Goal: Check status: Check status

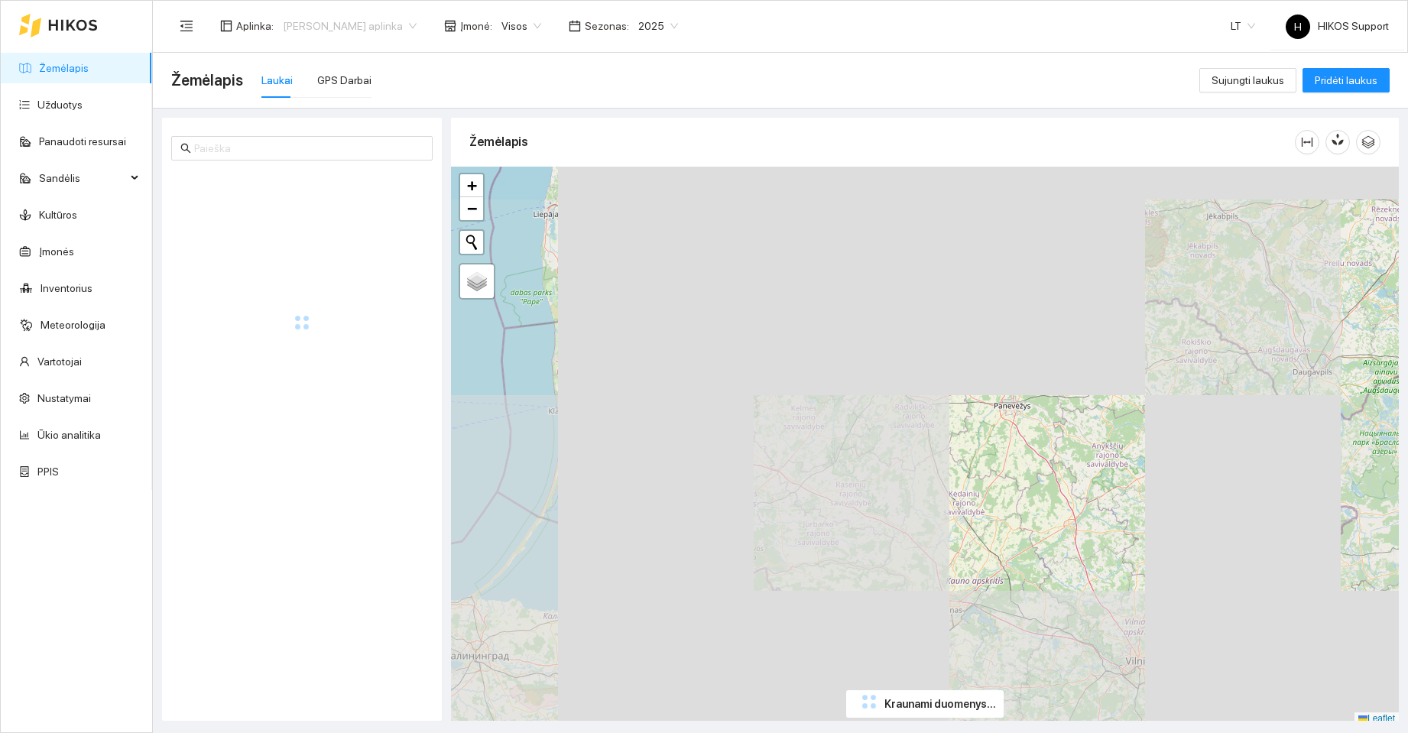
click at [366, 26] on span "[PERSON_NAME] aplinka" at bounding box center [350, 26] width 134 height 23
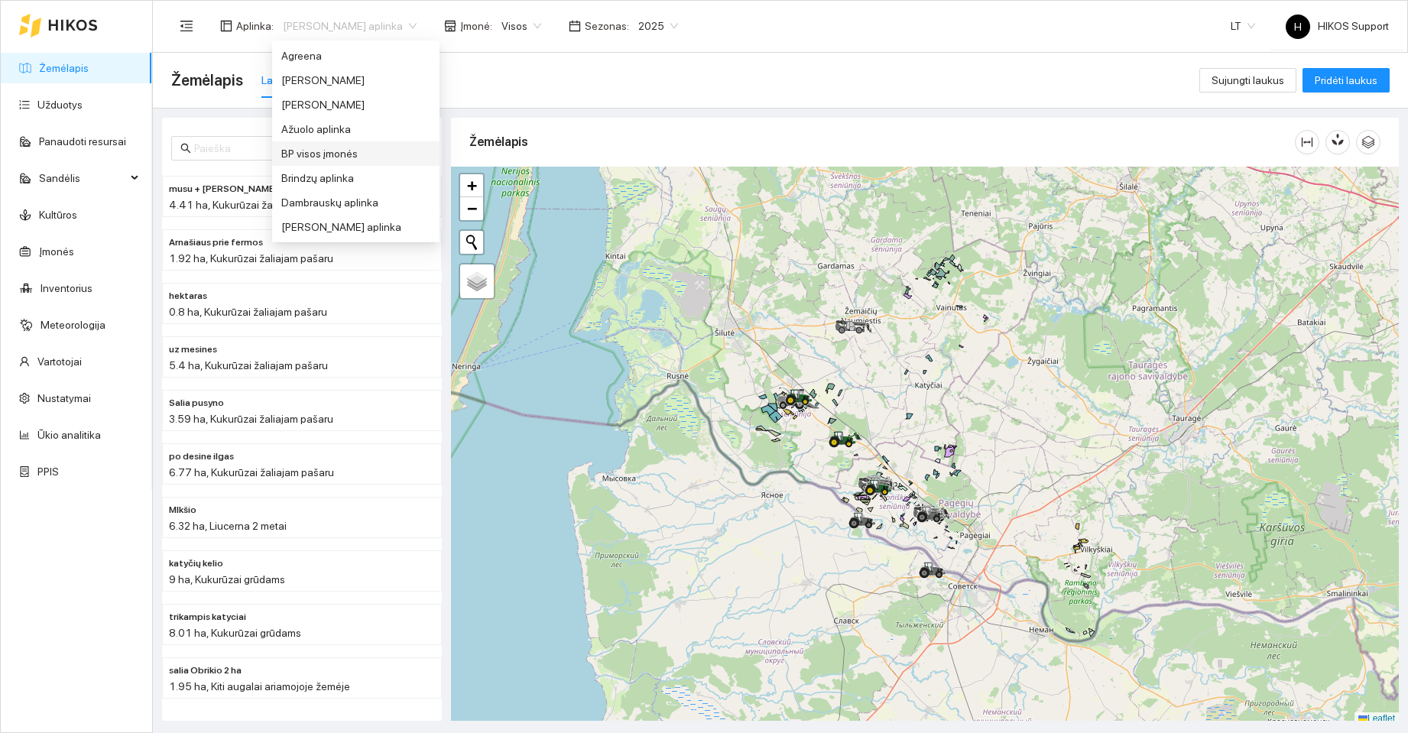
click at [329, 154] on div "BP visos įmonės" at bounding box center [355, 153] width 149 height 17
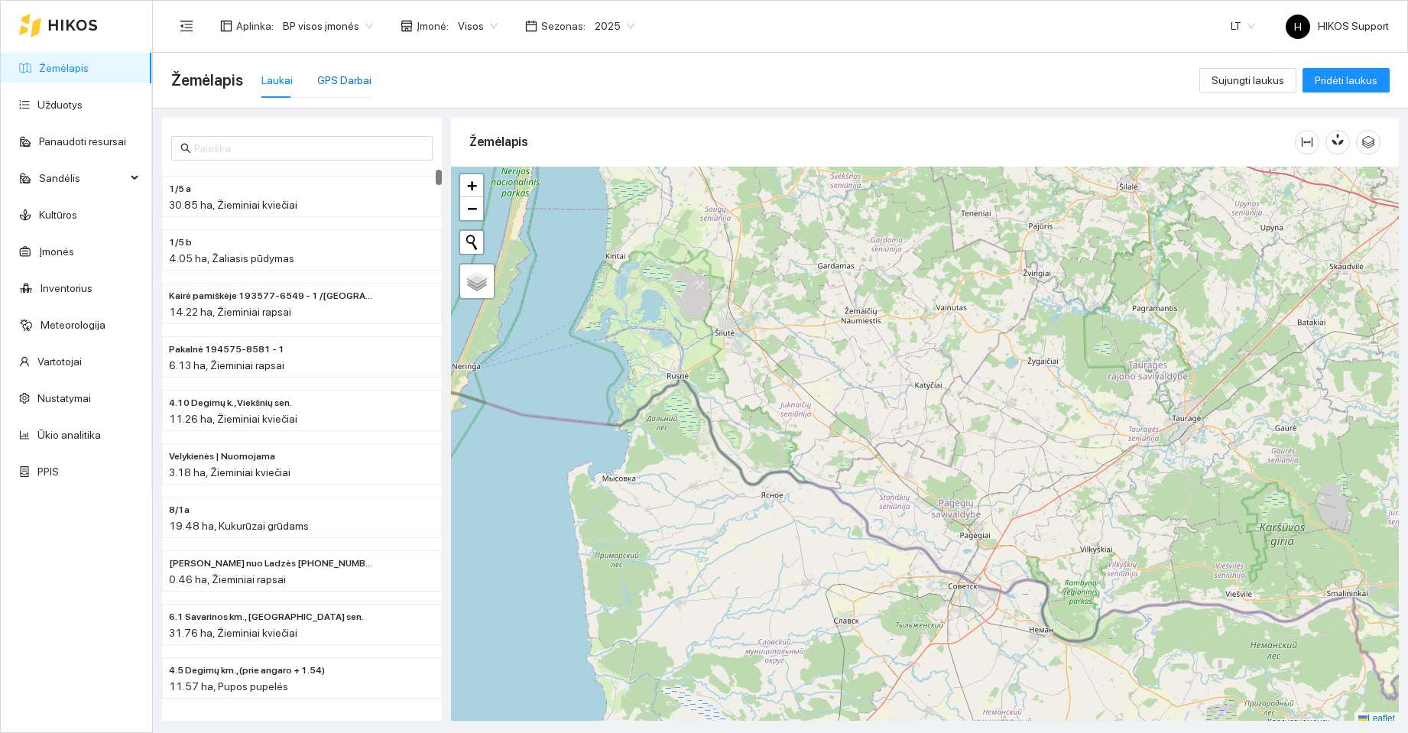
click at [342, 76] on div "GPS Darbai" at bounding box center [344, 80] width 54 height 17
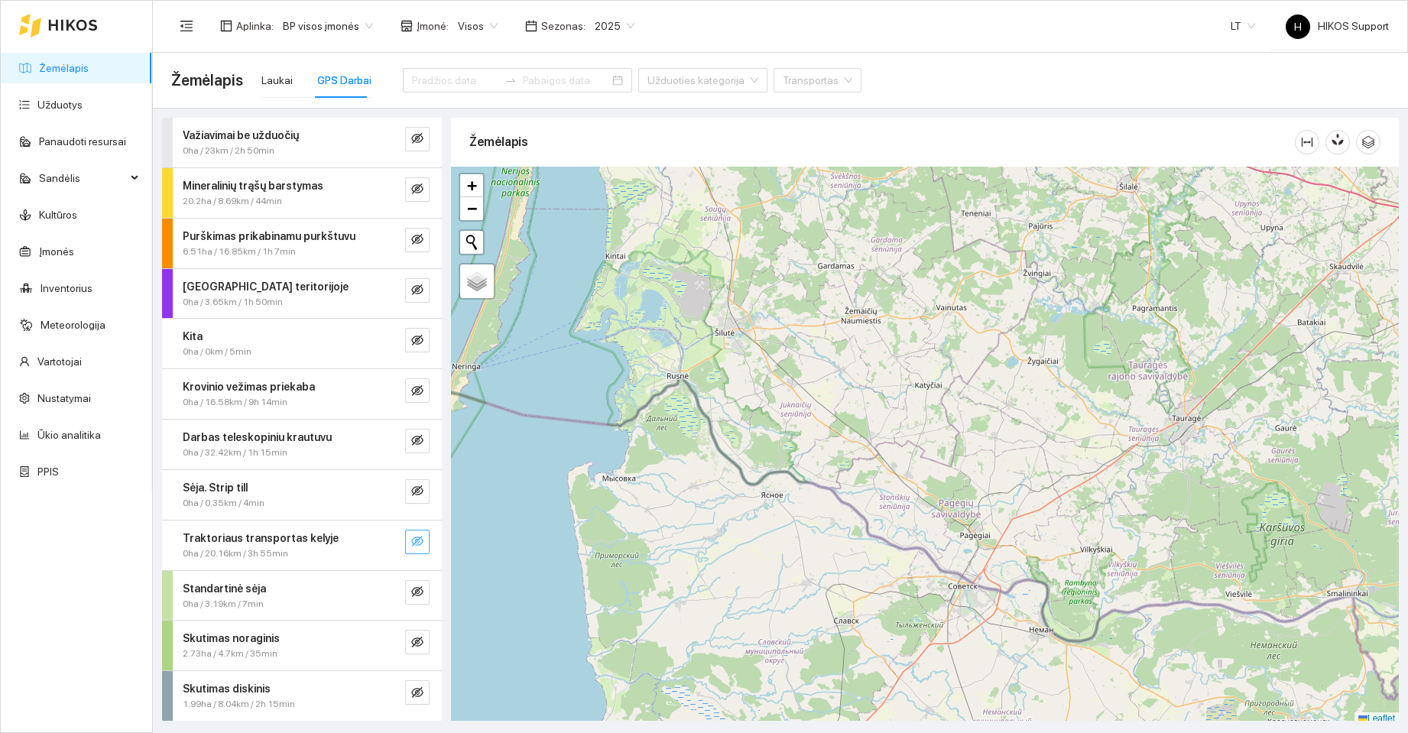
click at [411, 540] on icon "eye-invisible" at bounding box center [417, 541] width 12 height 12
click at [381, 541] on icon "search" at bounding box center [387, 541] width 12 height 12
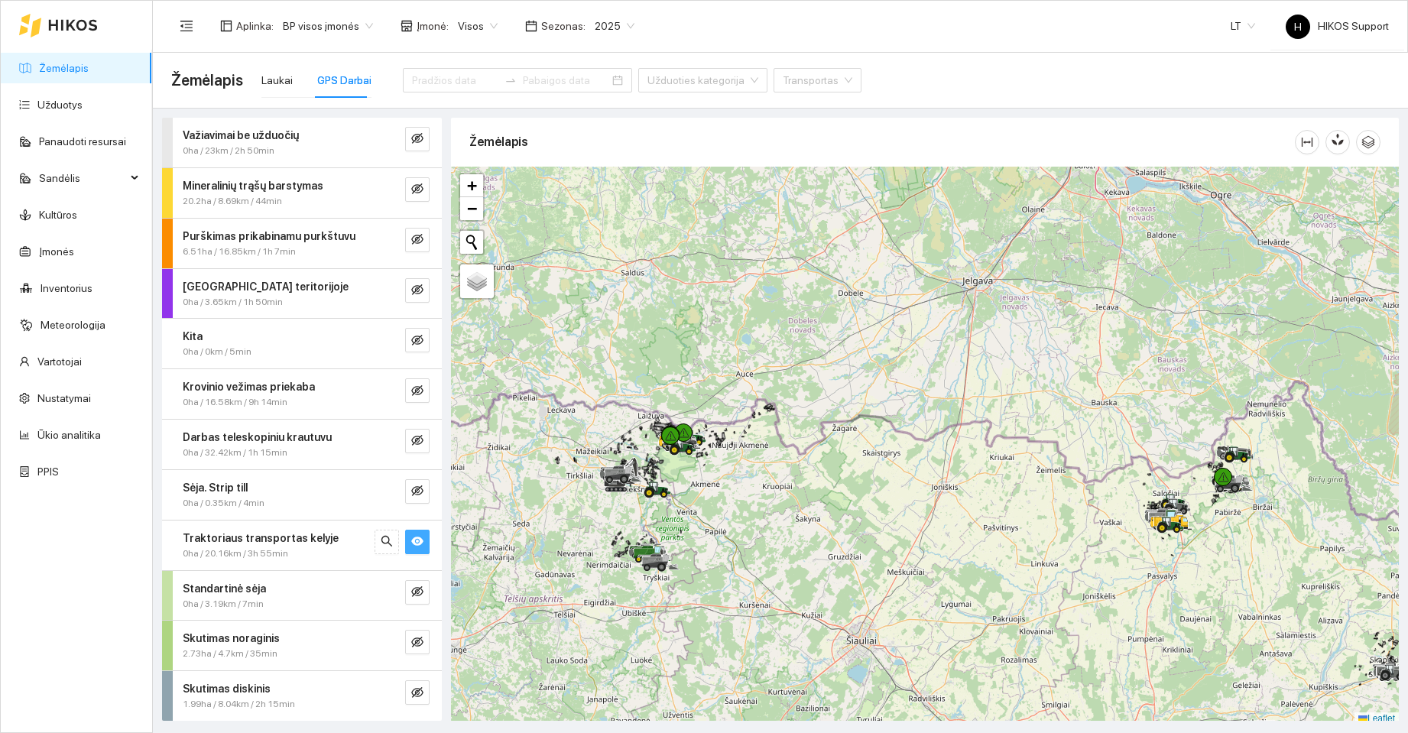
scroll to position [5, 0]
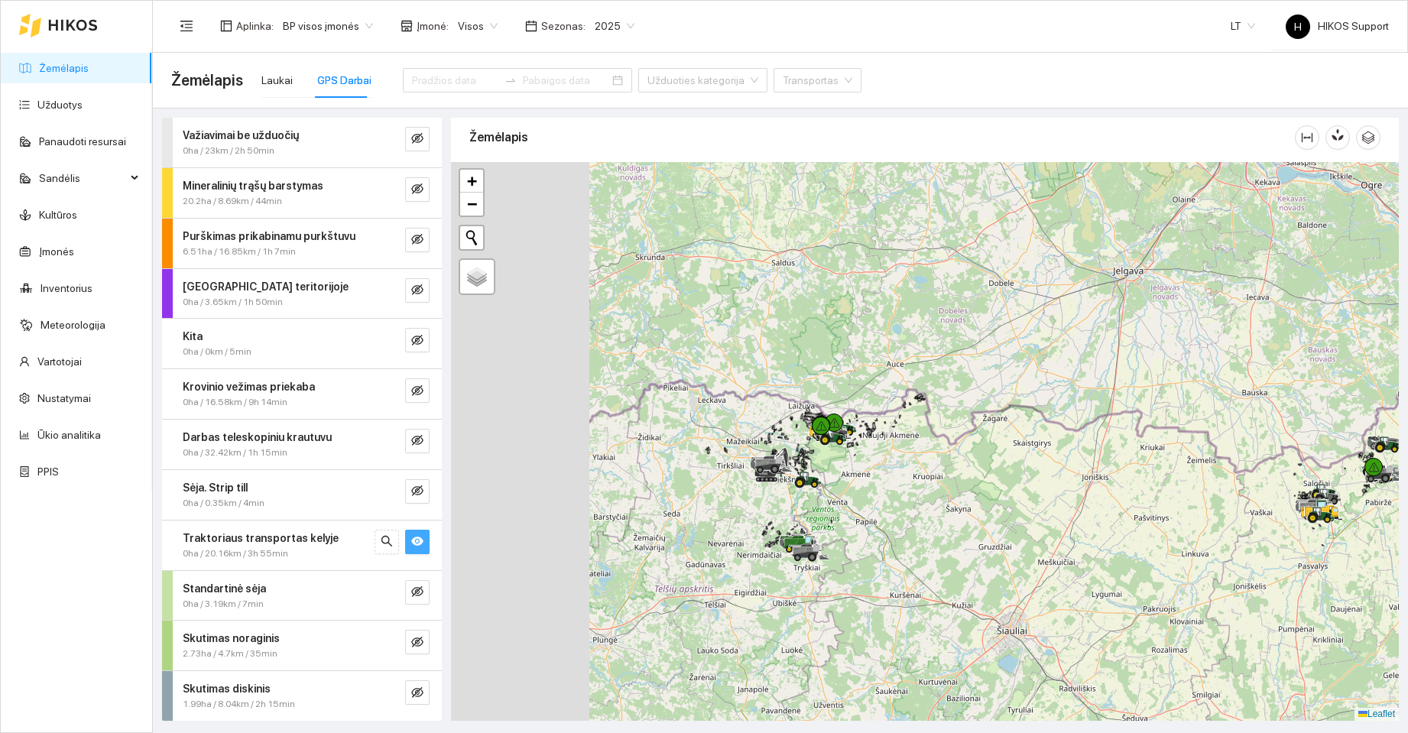
drag, startPoint x: 747, startPoint y: 502, endPoint x: 849, endPoint y: 480, distance: 104.8
click at [880, 490] on div at bounding box center [925, 441] width 948 height 559
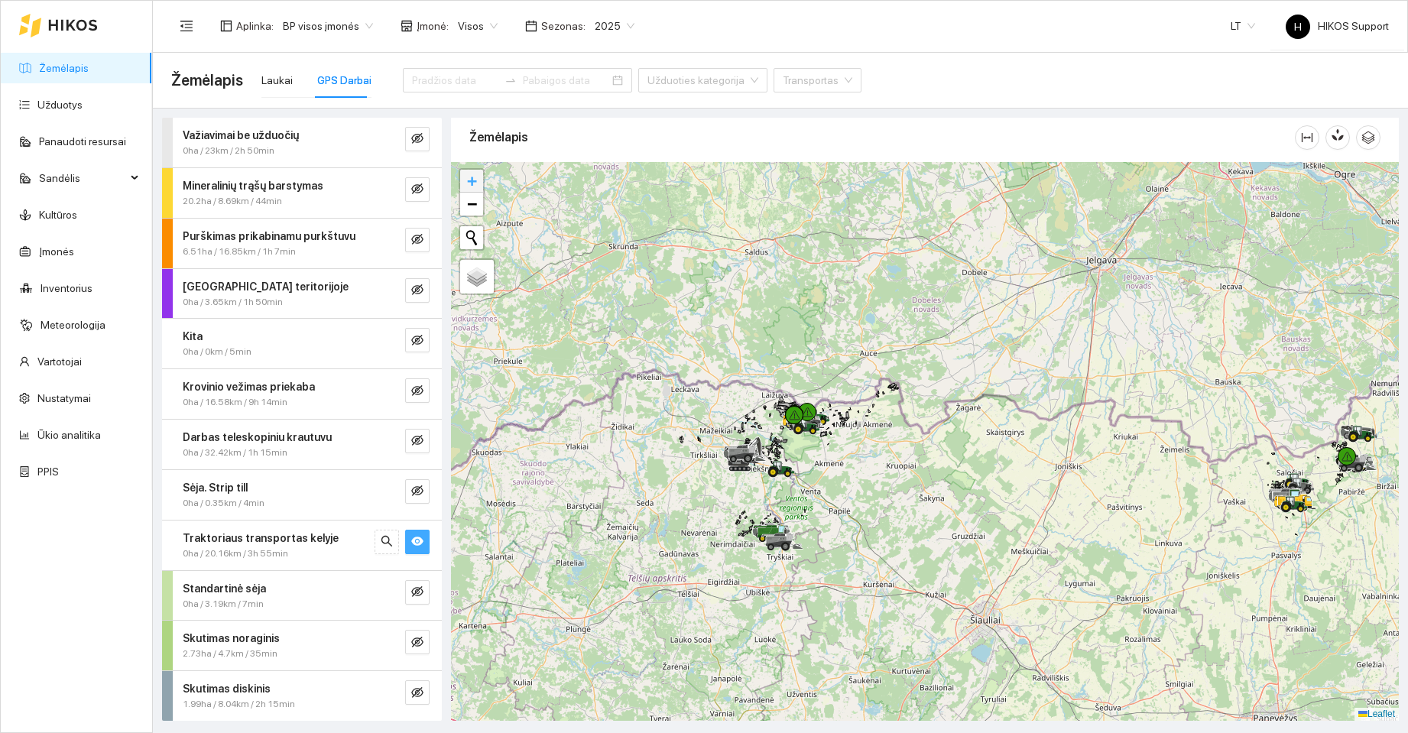
click at [473, 183] on span "+" at bounding box center [472, 180] width 10 height 19
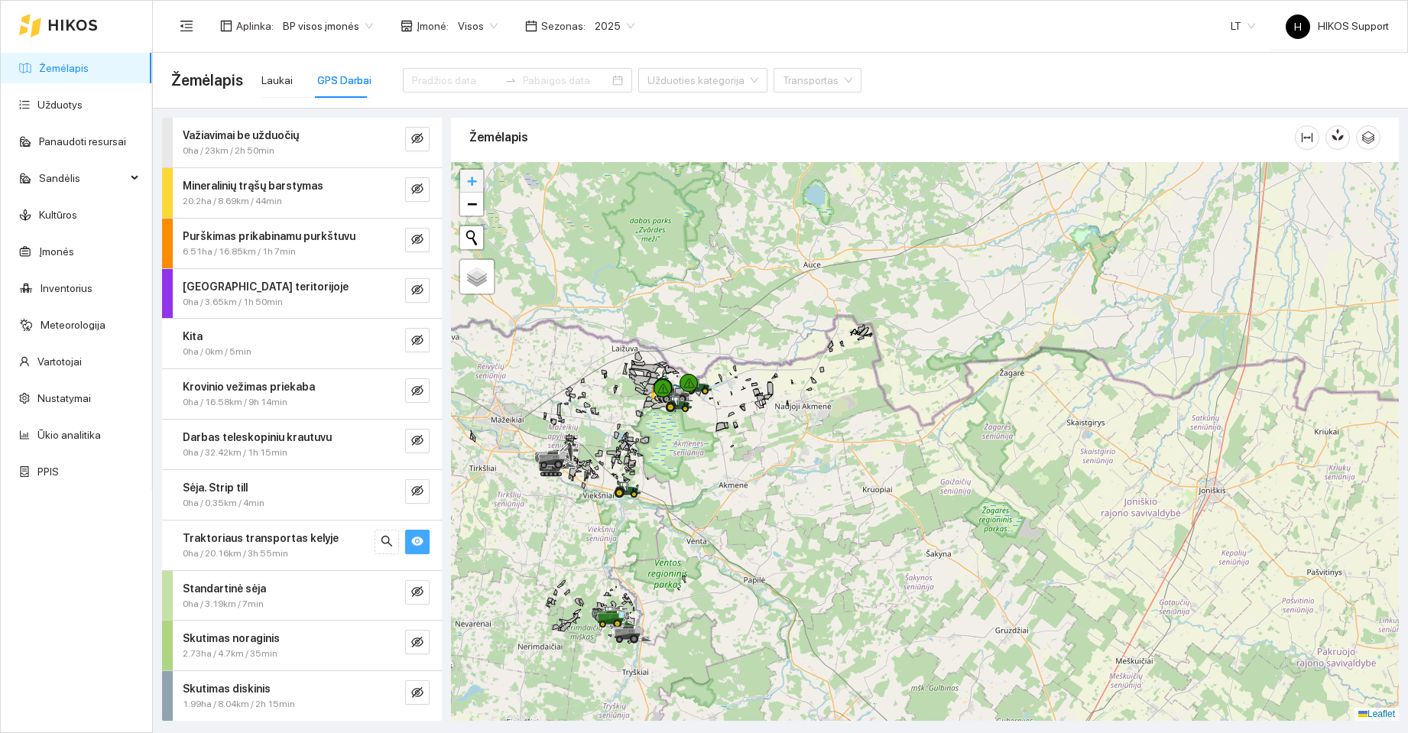
click at [472, 183] on span "+" at bounding box center [472, 180] width 10 height 19
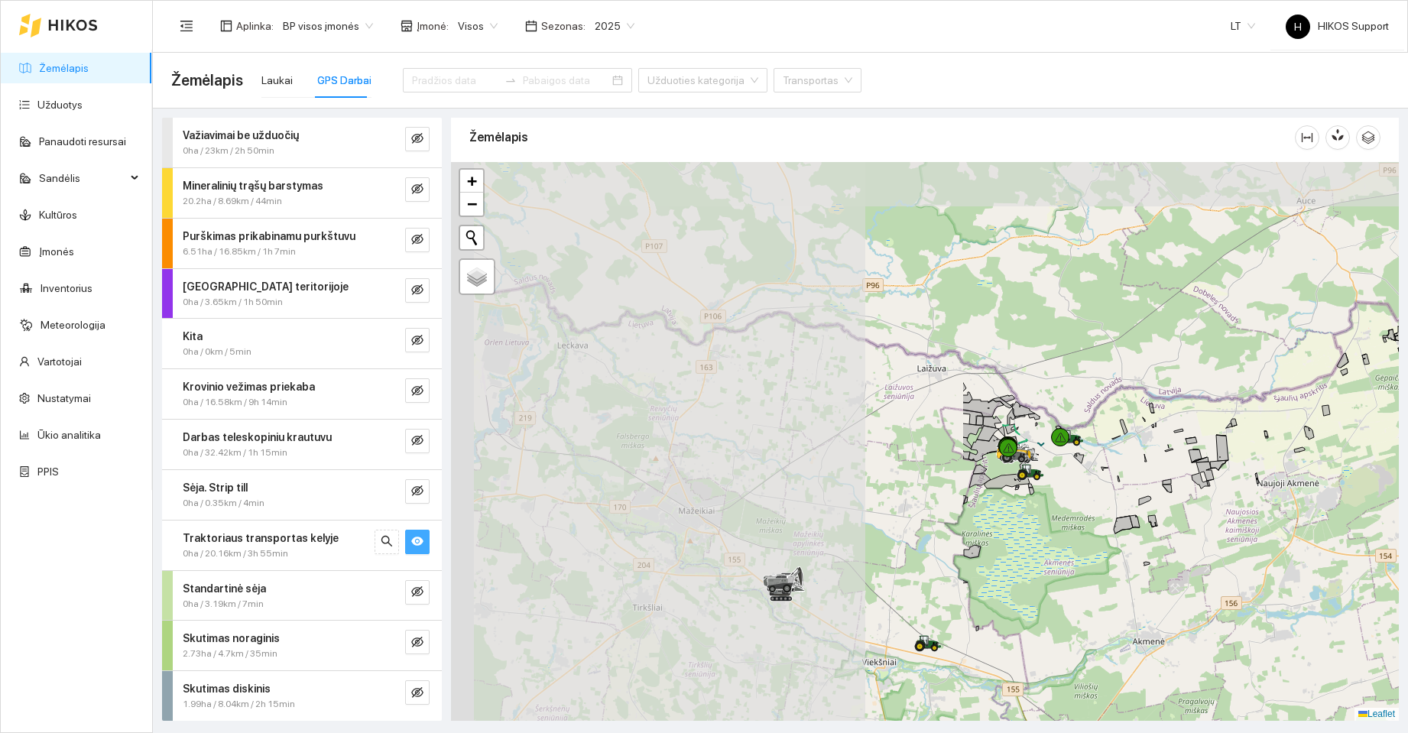
drag, startPoint x: 1016, startPoint y: 493, endPoint x: 1285, endPoint y: 532, distance: 271.8
click at [1285, 532] on div at bounding box center [925, 441] width 948 height 559
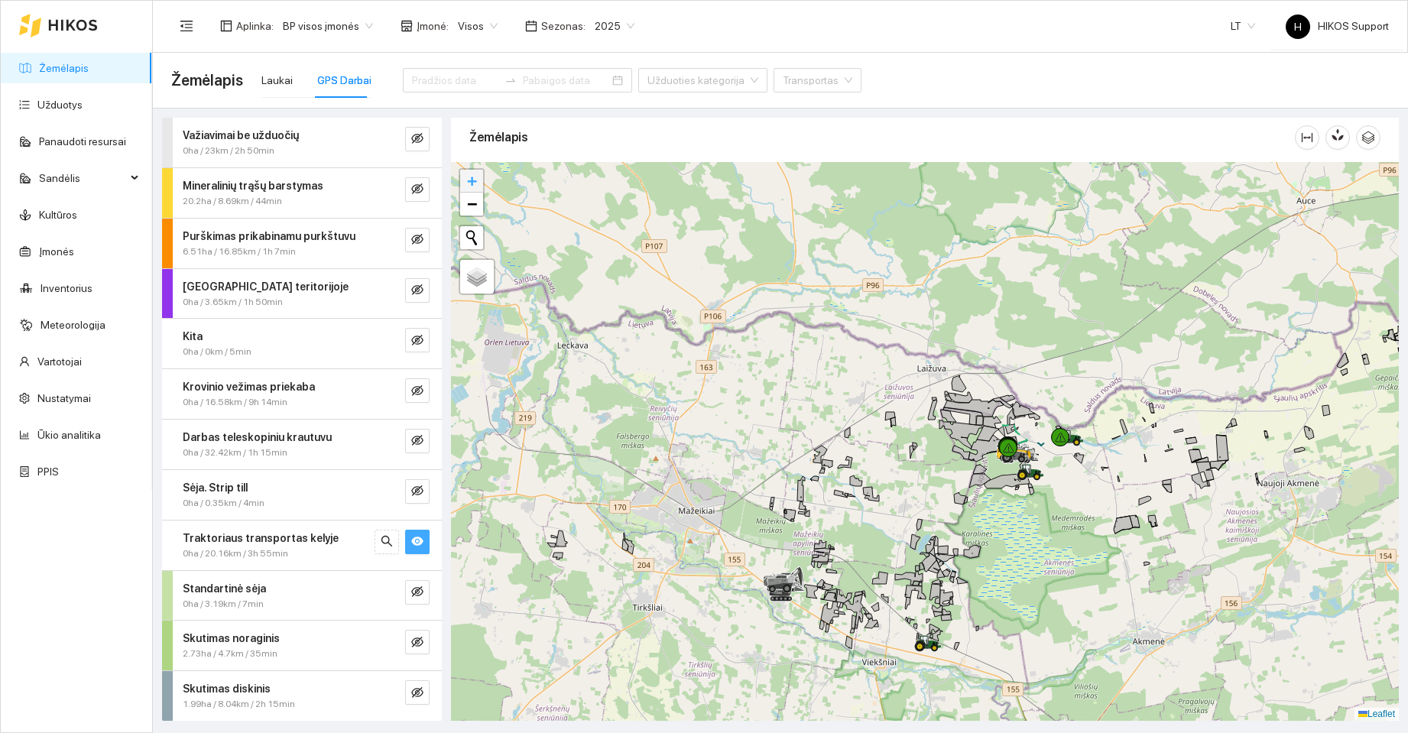
click at [471, 178] on span "+" at bounding box center [472, 180] width 10 height 19
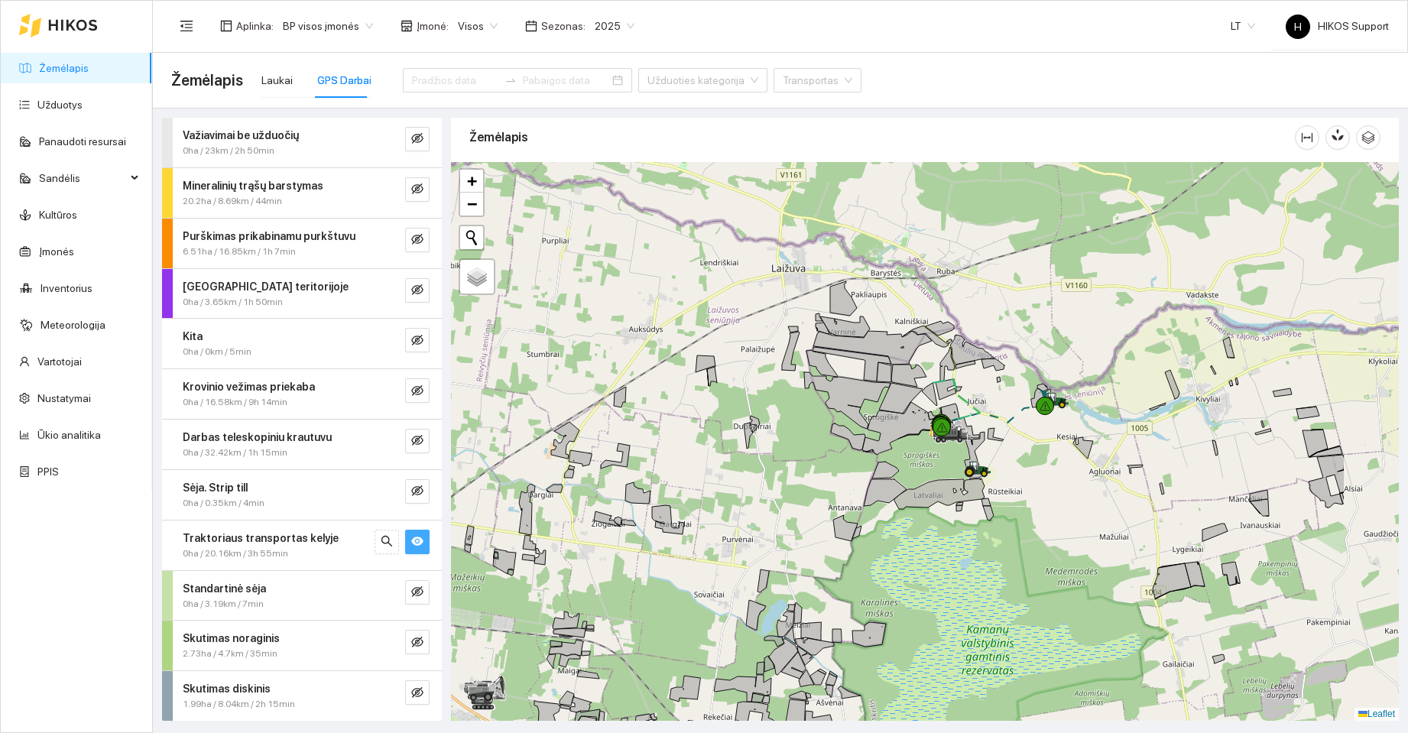
drag, startPoint x: 843, startPoint y: 394, endPoint x: 832, endPoint y: 386, distance: 14.2
click at [835, 393] on icon at bounding box center [847, 400] width 86 height 57
click at [469, 183] on span "+" at bounding box center [472, 180] width 10 height 19
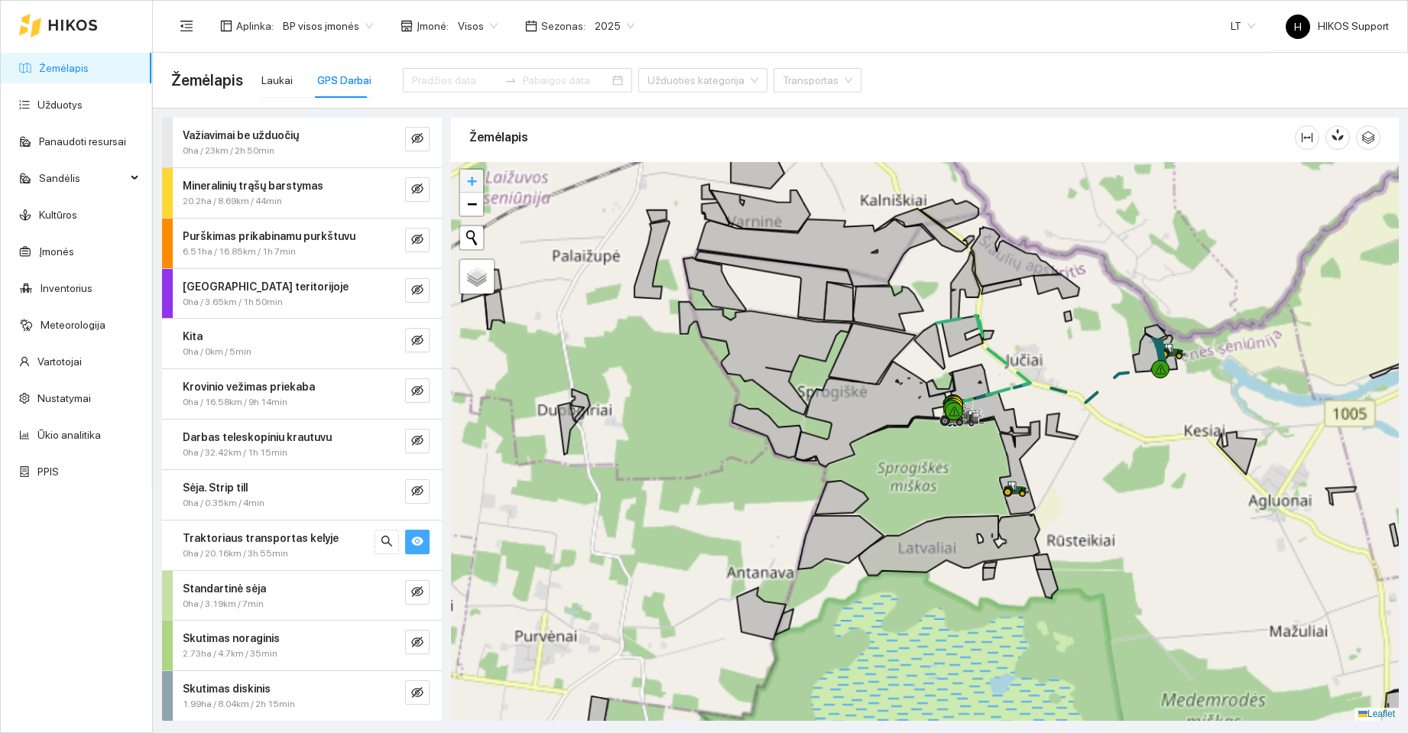
click at [470, 183] on span "+" at bounding box center [472, 180] width 10 height 19
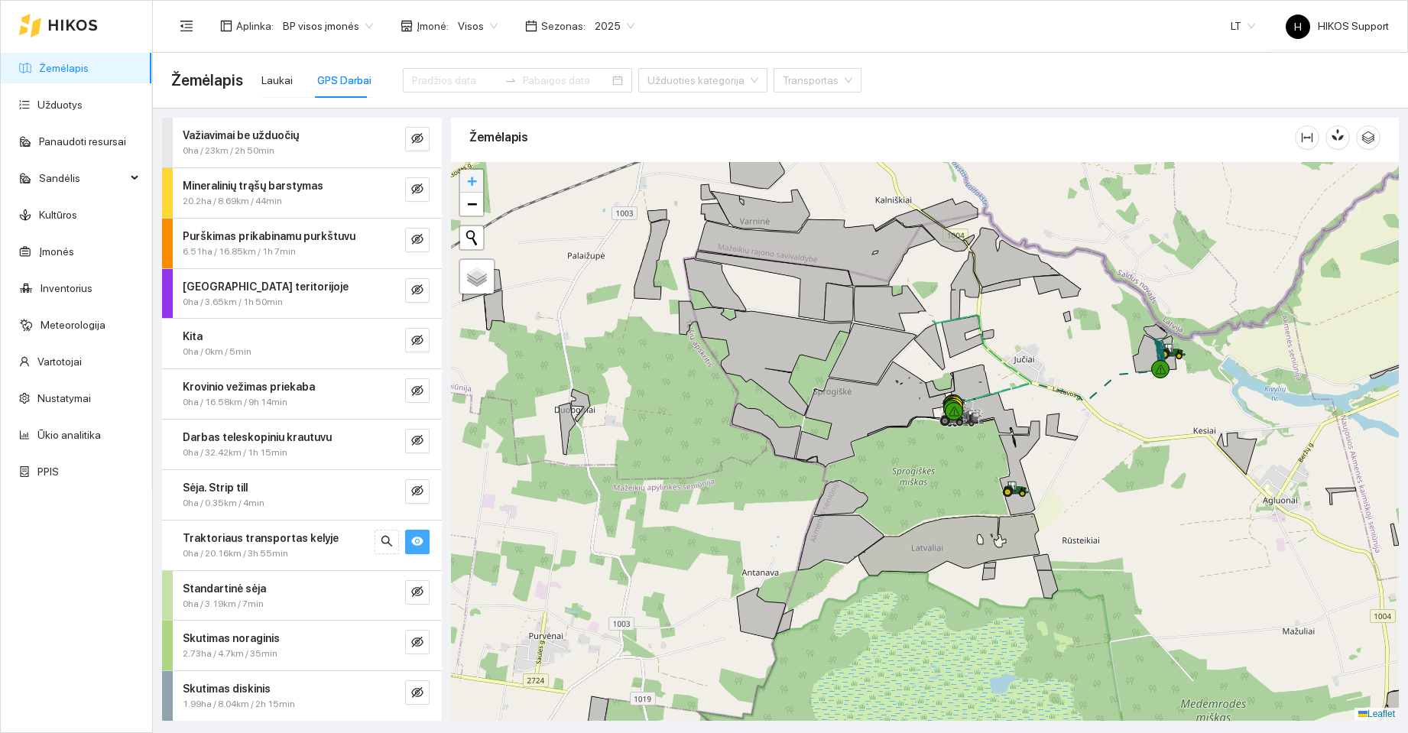
click at [473, 180] on span "+" at bounding box center [472, 180] width 10 height 19
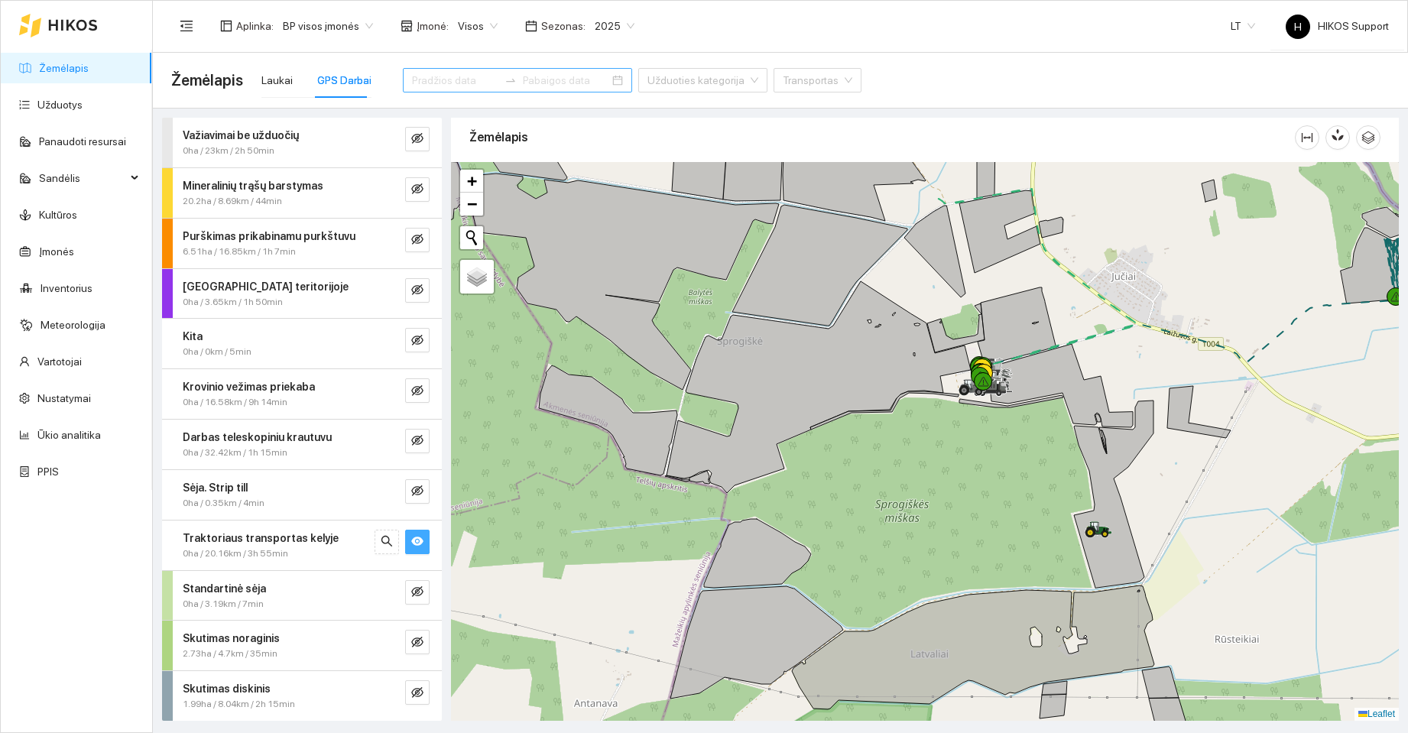
click at [417, 74] on input at bounding box center [455, 80] width 86 height 17
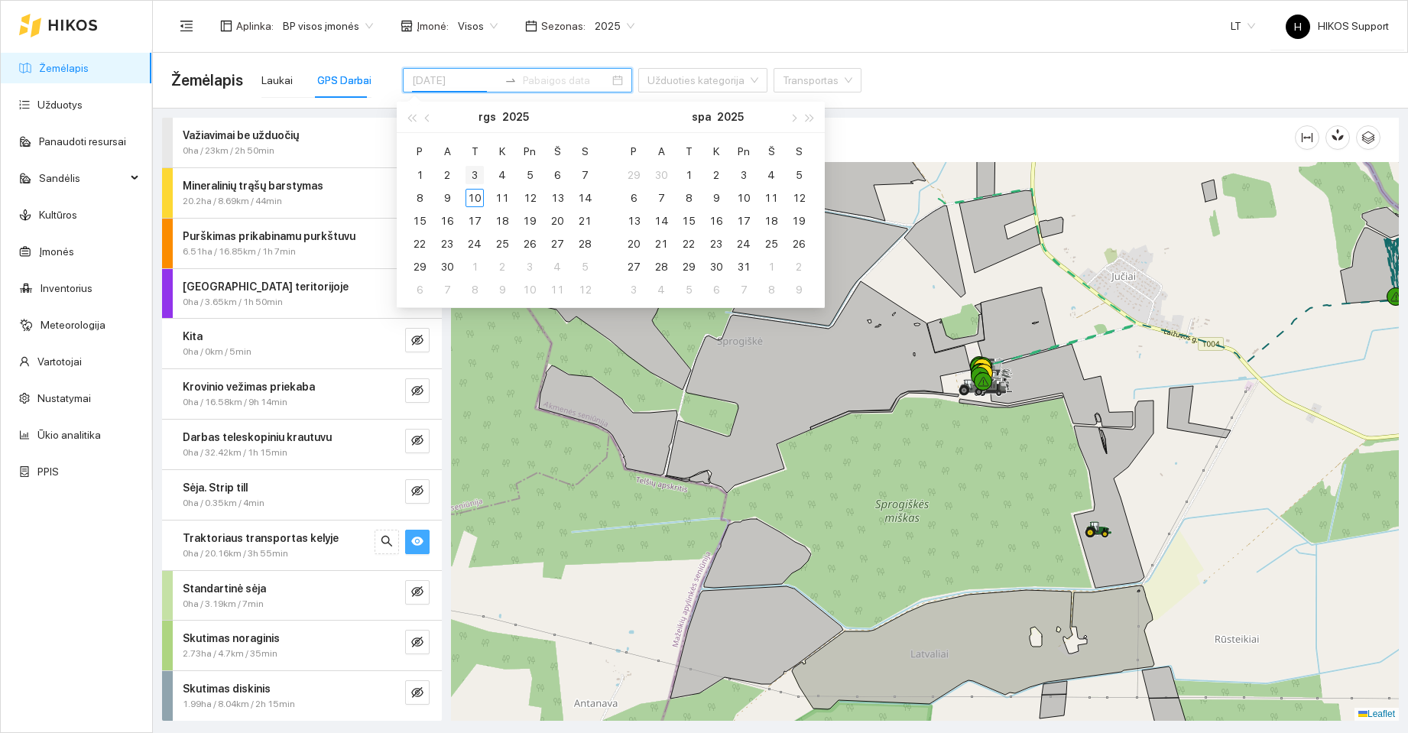
type input "[DATE]"
click at [475, 171] on div "3" at bounding box center [474, 175] width 18 height 18
click at [475, 193] on div "10" at bounding box center [474, 198] width 18 height 18
type input "[DATE]"
